Goal: Transaction & Acquisition: Purchase product/service

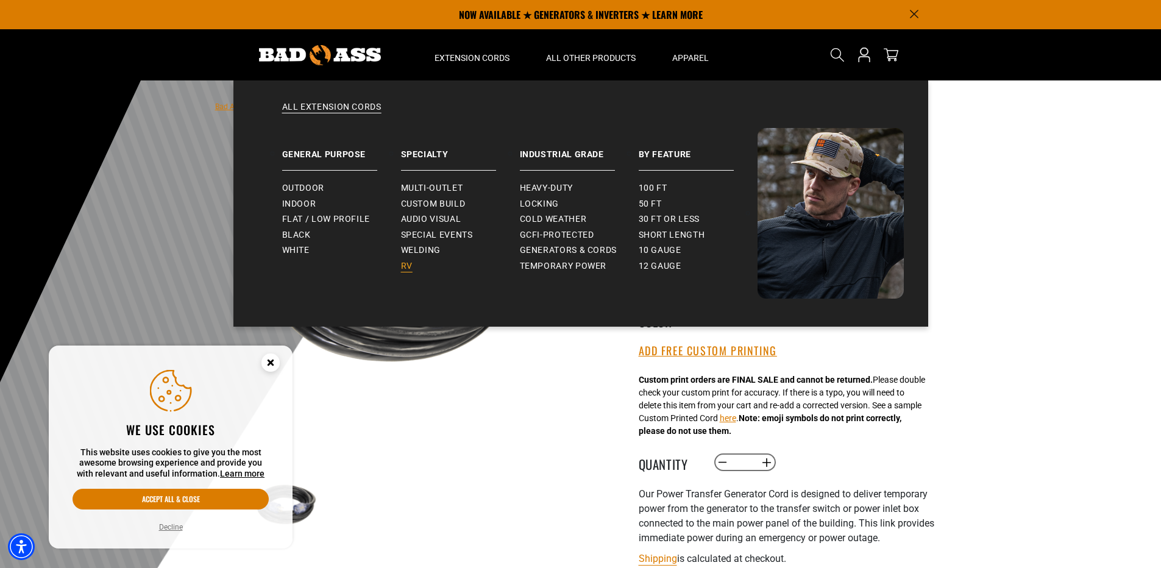
click at [402, 263] on span "RV" at bounding box center [407, 266] width 12 height 11
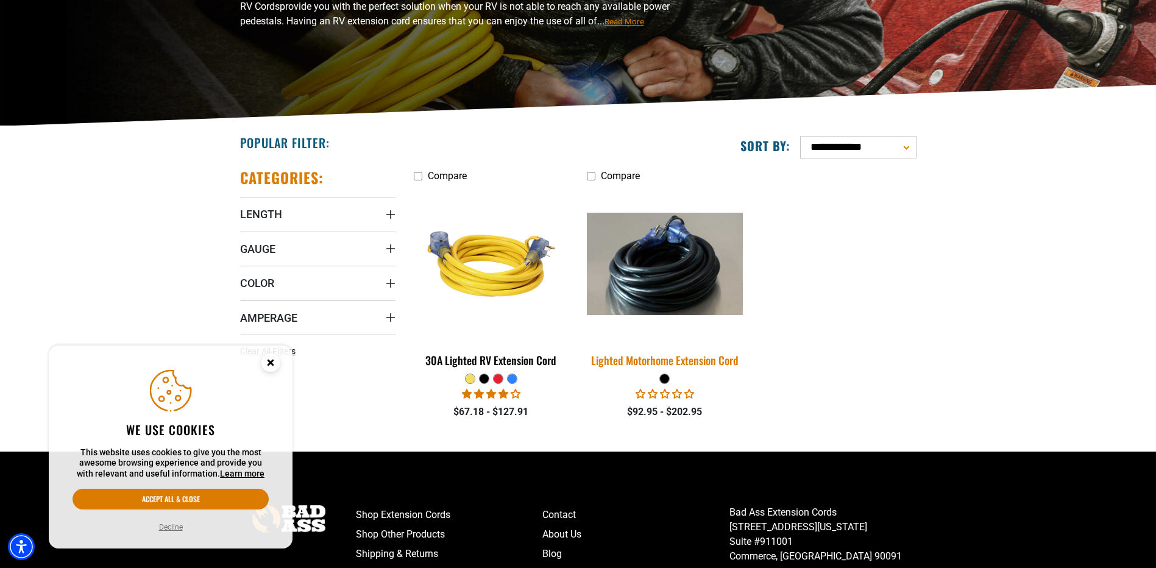
click at [621, 358] on div "Lighted Motorhome Extension Cord" at bounding box center [664, 360] width 155 height 11
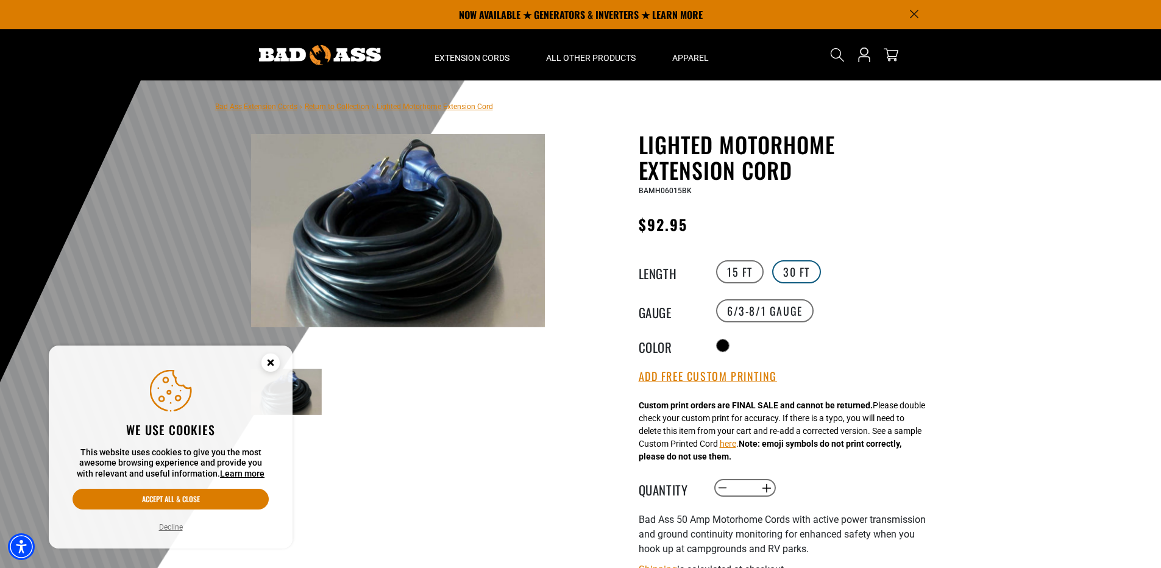
click at [803, 275] on label "30 FT" at bounding box center [796, 271] width 49 height 23
click at [439, 263] on img at bounding box center [398, 230] width 294 height 193
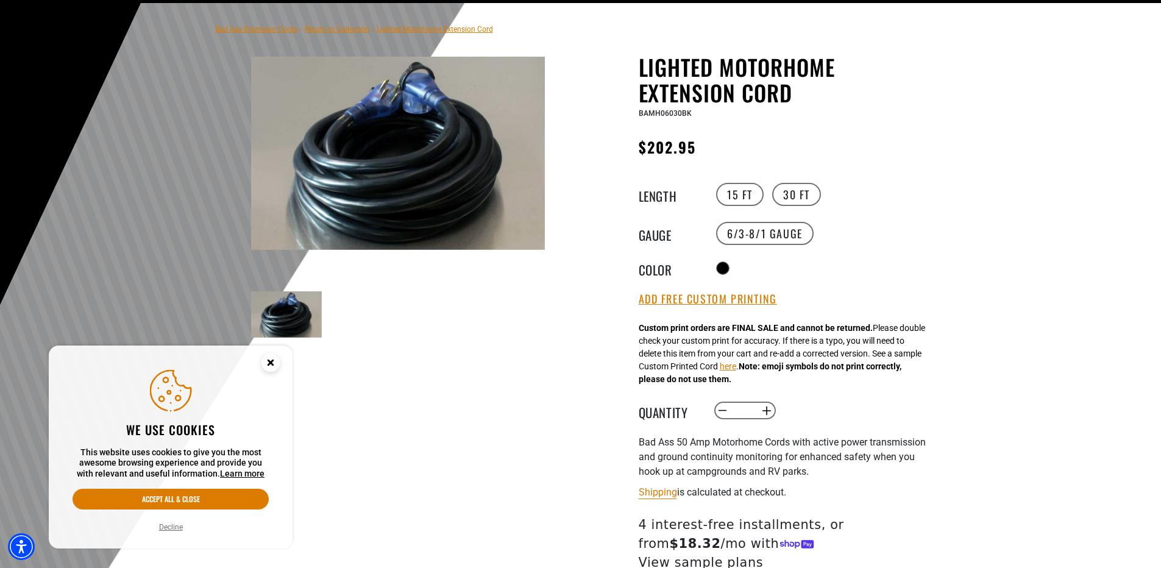
scroll to position [183, 0]
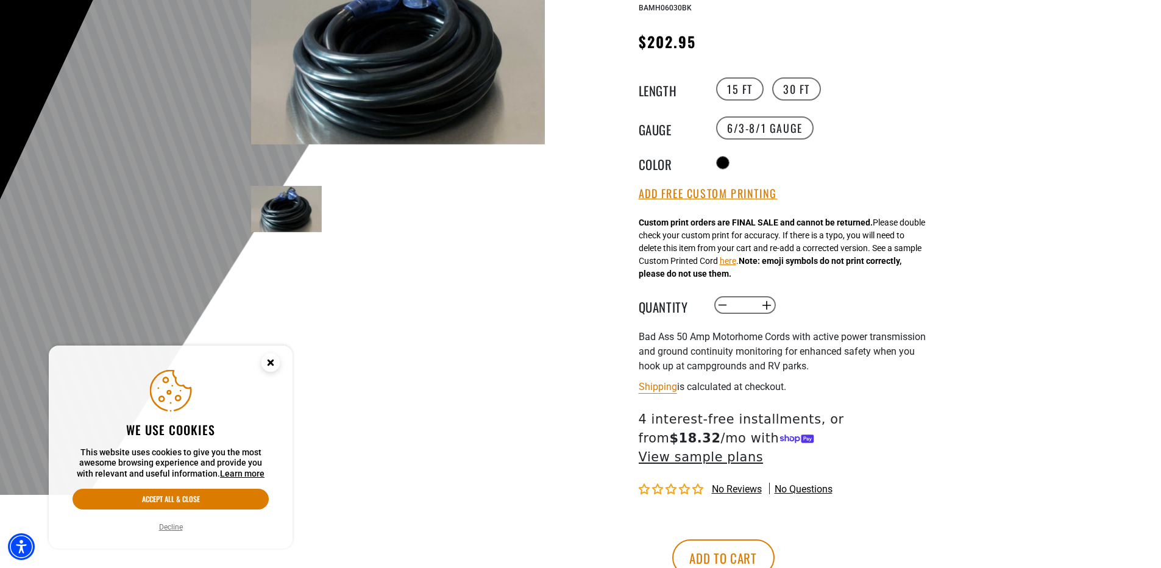
click at [417, 86] on img at bounding box center [398, 47] width 294 height 193
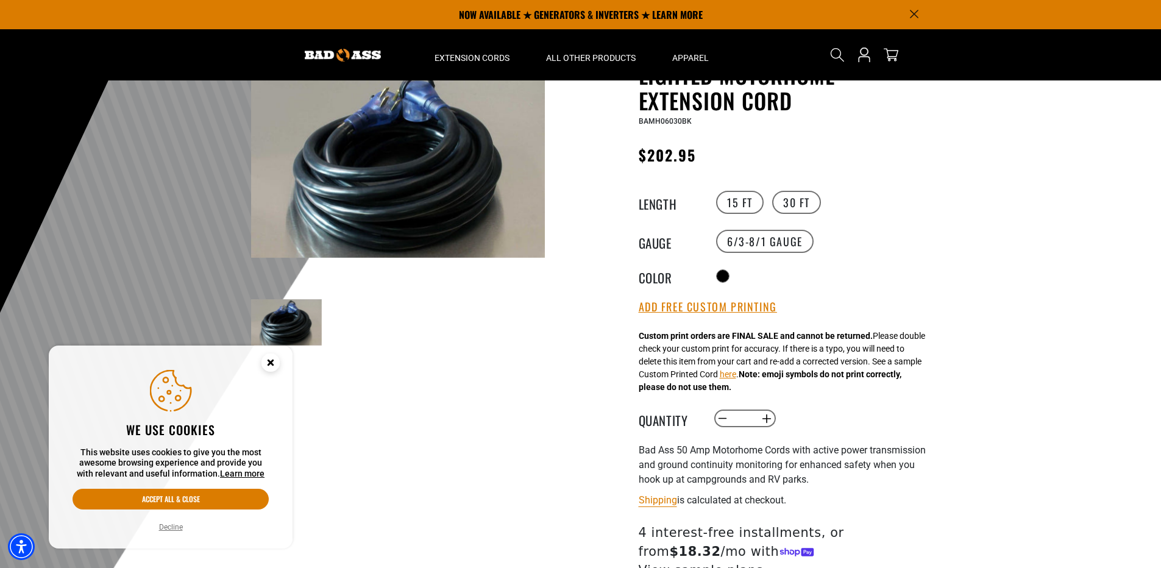
scroll to position [0, 0]
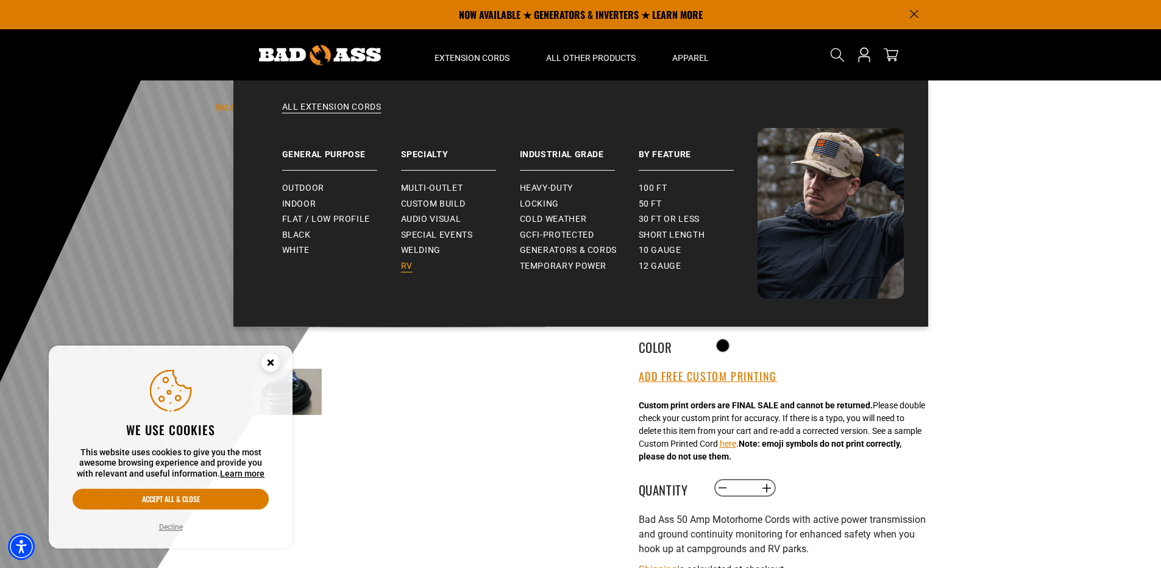
click at [408, 266] on span "RV" at bounding box center [407, 266] width 12 height 11
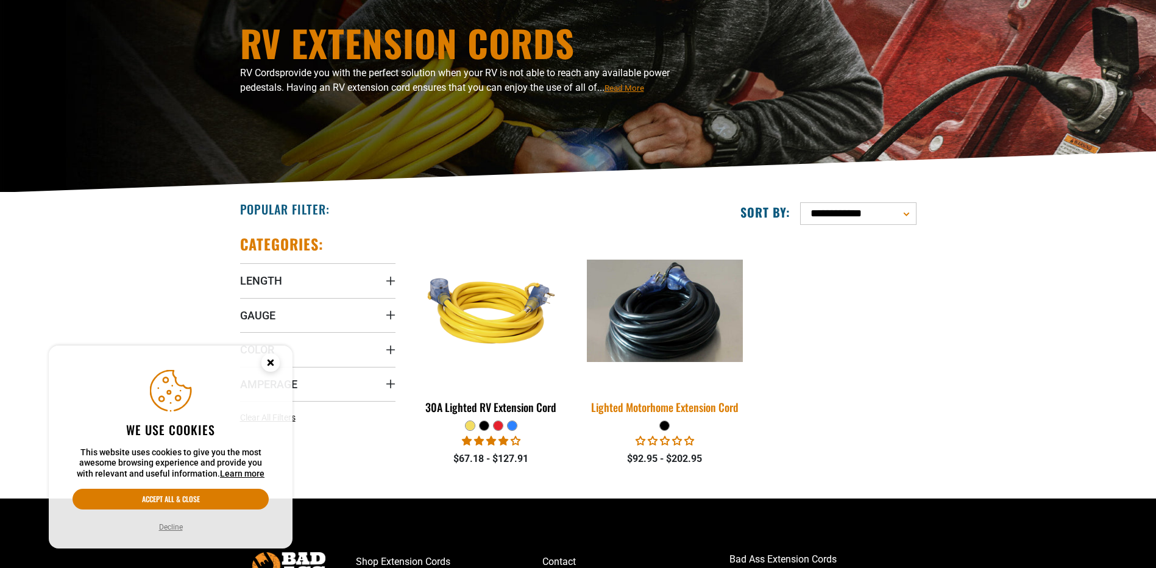
scroll to position [122, 0]
